Goal: Navigation & Orientation: Find specific page/section

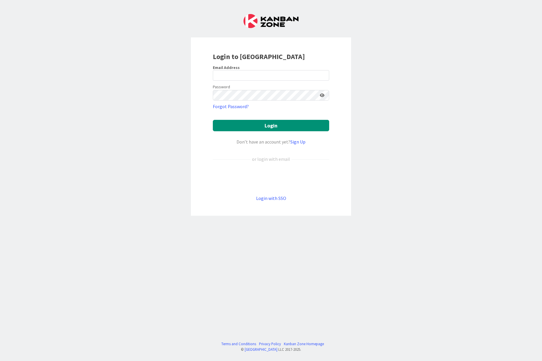
type input "[PERSON_NAME][EMAIL_ADDRESS][PERSON_NAME][DOMAIN_NAME]"
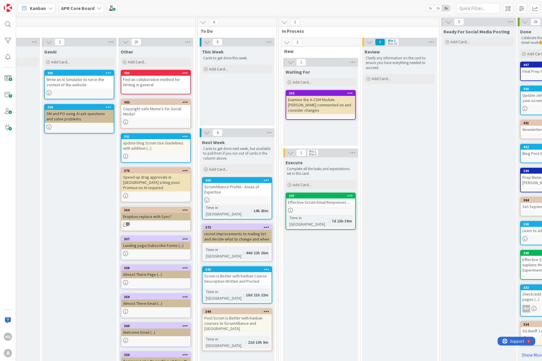
scroll to position [0, 286]
click at [324, 204] on div "Effective Scrum Email Responses ..." at bounding box center [320, 203] width 69 height 8
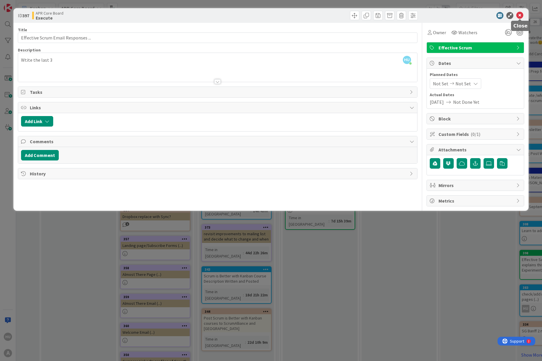
click at [519, 17] on icon at bounding box center [520, 15] width 7 height 7
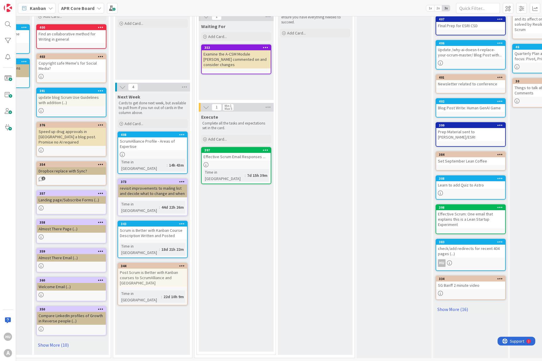
scroll to position [60, 371]
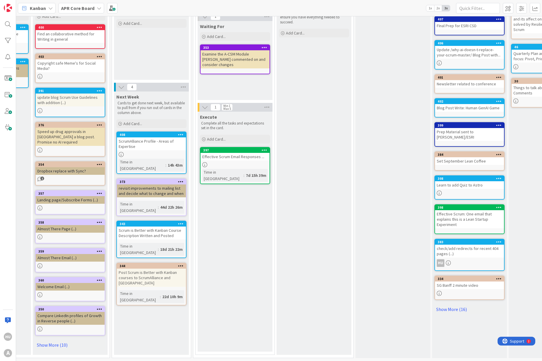
click at [161, 137] on div "ScrumAlliance Profile - Areas of Expertise" at bounding box center [151, 143] width 69 height 13
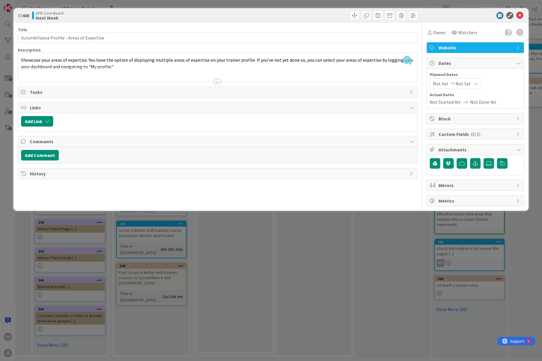
click at [218, 81] on div at bounding box center [217, 81] width 6 height 5
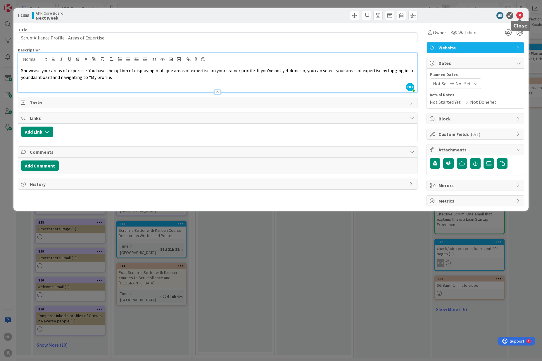
click at [520, 15] on icon at bounding box center [520, 15] width 7 height 7
